Goal: Find specific page/section: Find specific page/section

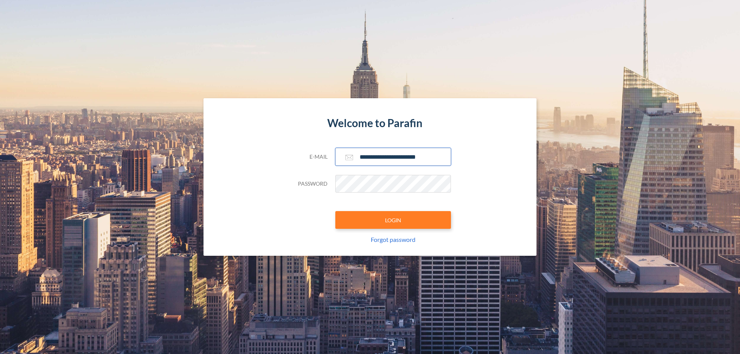
type input "**********"
click at [393, 220] on button "LOGIN" at bounding box center [393, 220] width 116 height 18
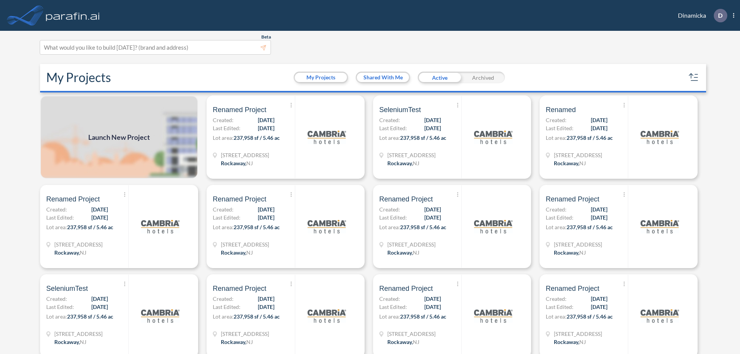
scroll to position [2, 0]
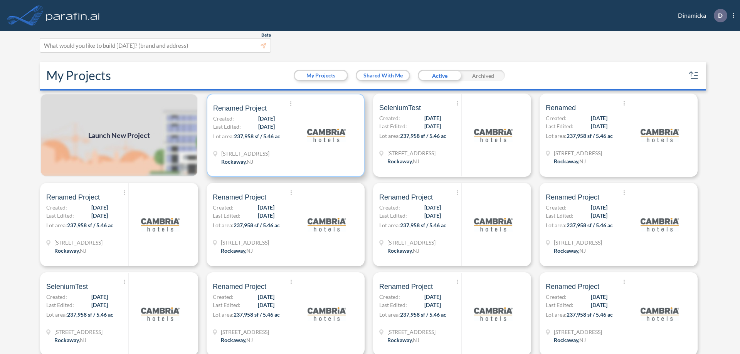
click at [284, 135] on p "Lot area: 237,958 sf / 5.46 ac" at bounding box center [254, 137] width 82 height 11
